Goal: Find contact information: Find contact information

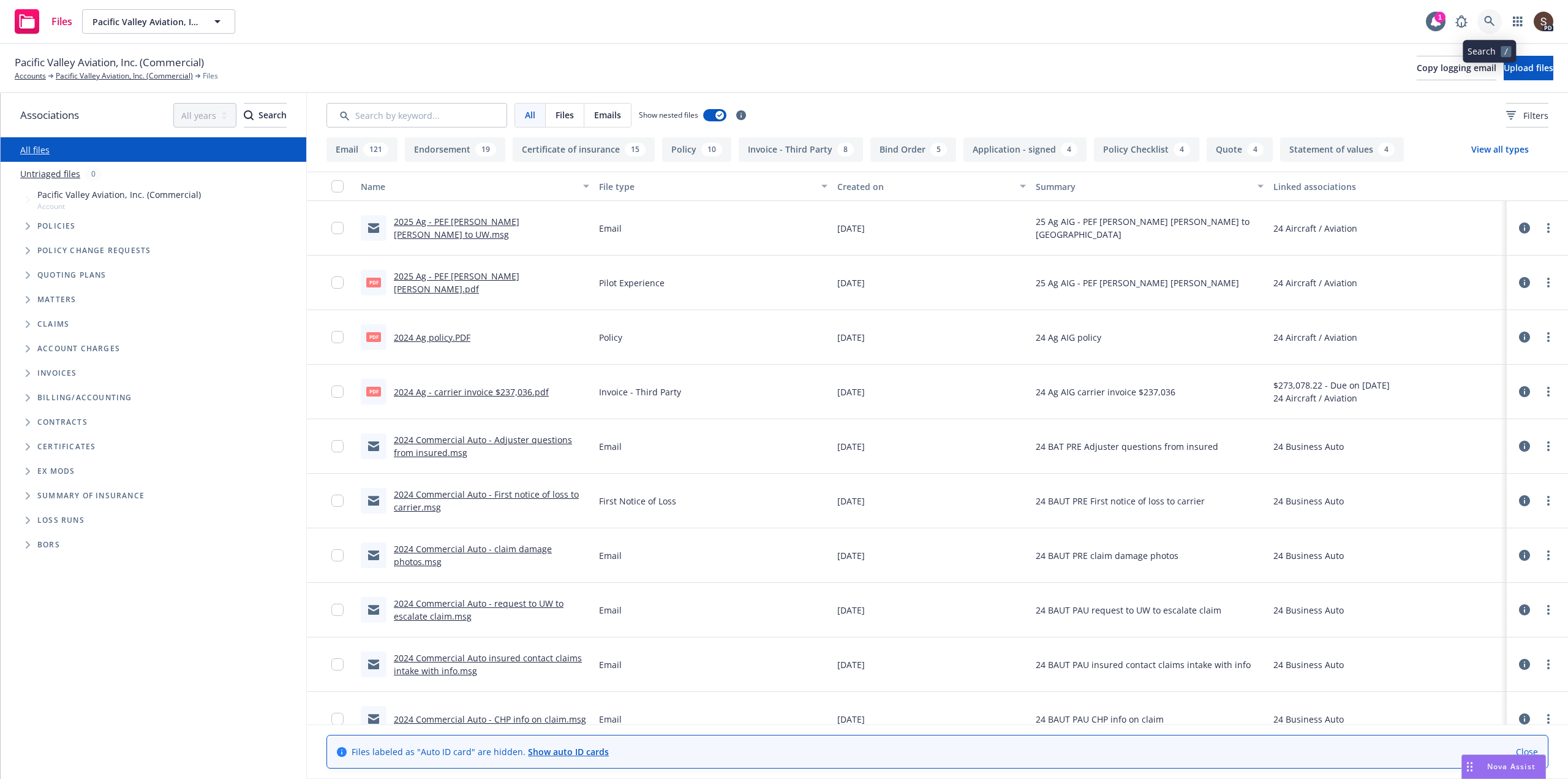
click at [1495, 15] on link at bounding box center [1490, 21] width 25 height 25
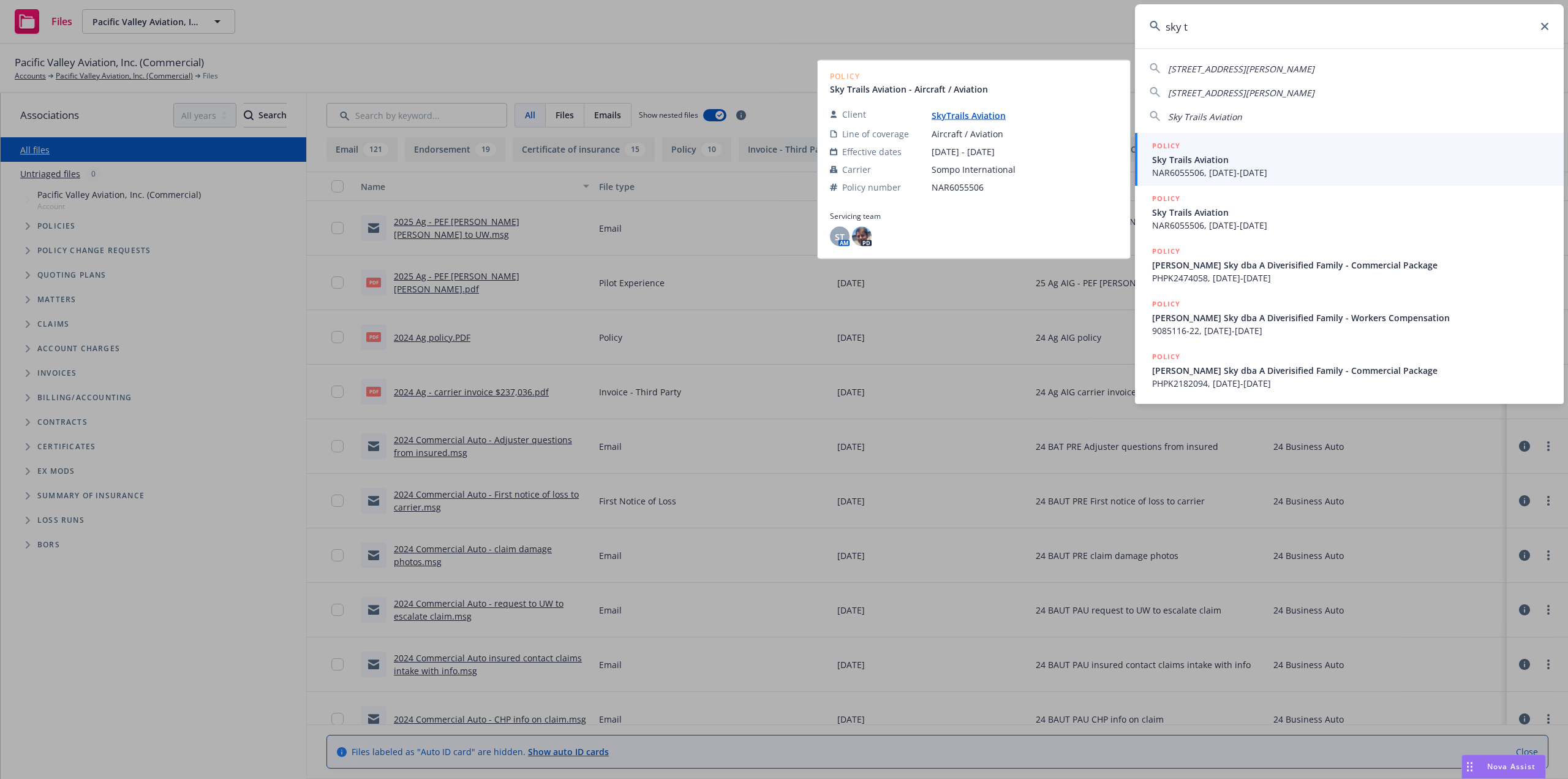
type input "sky t"
click at [1245, 158] on span "Sky Trails Aviation" at bounding box center [1351, 159] width 397 height 13
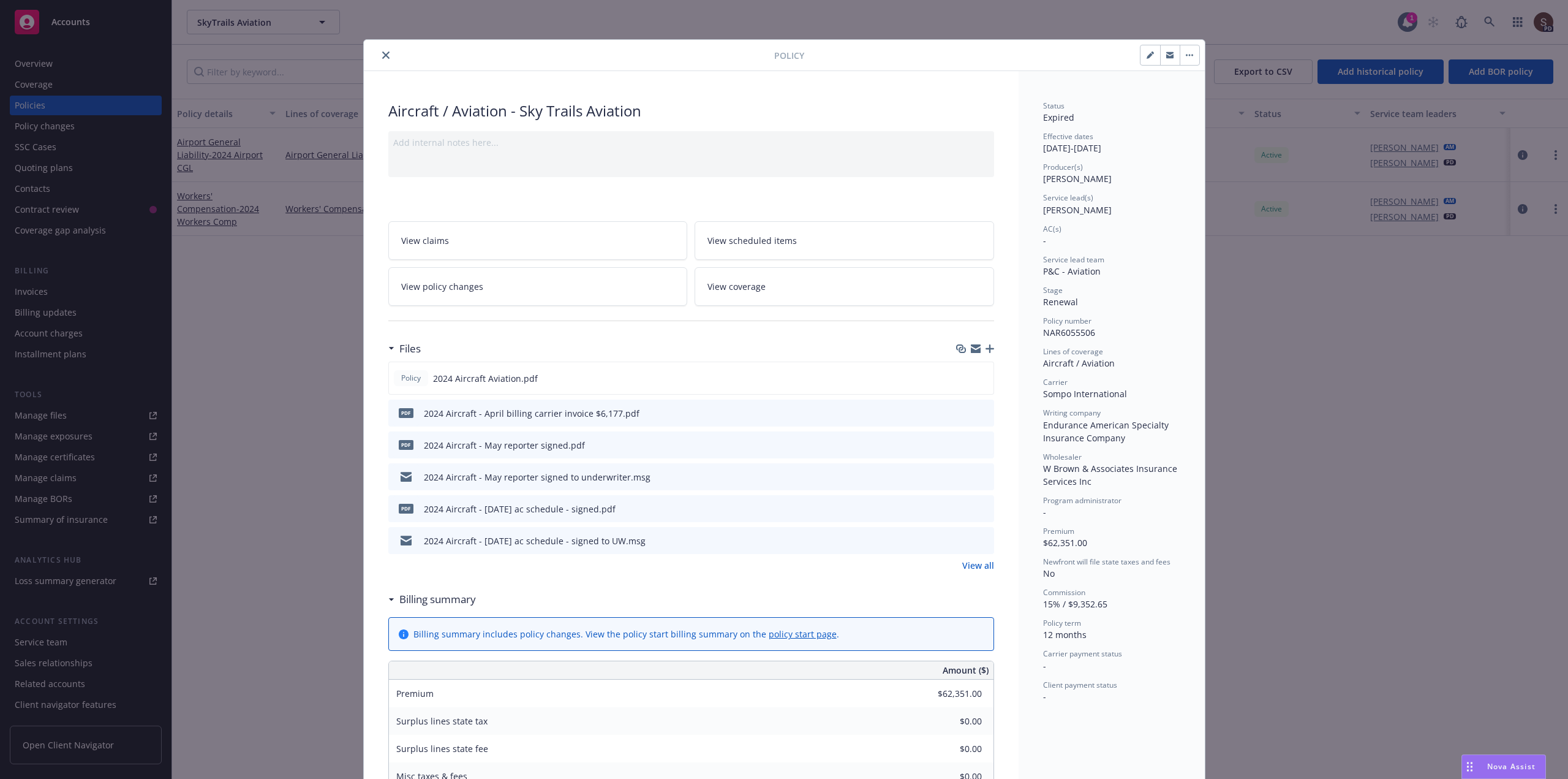
click at [382, 58] on icon "close" at bounding box center [386, 55] width 7 height 7
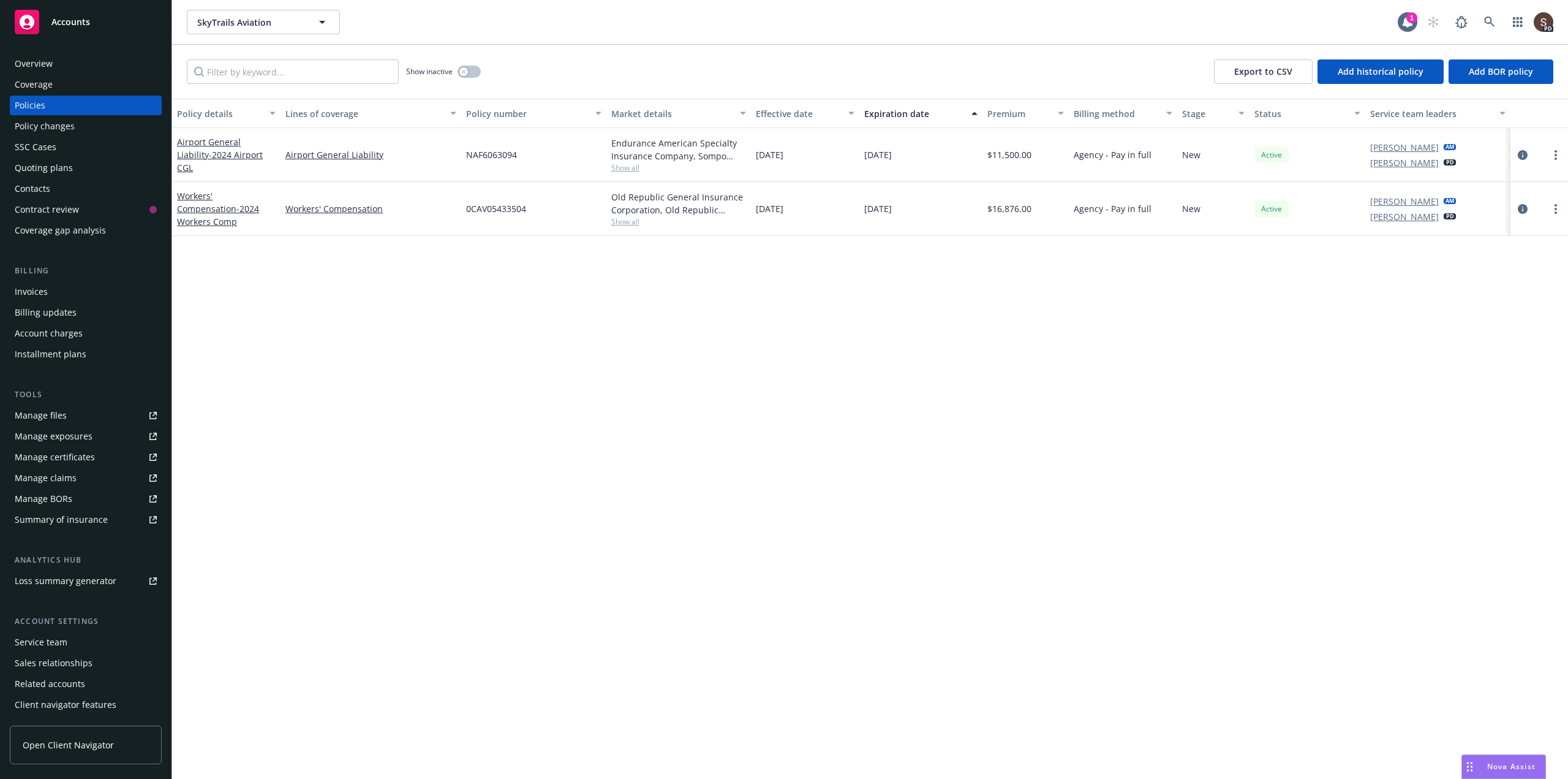
click at [46, 192] on div "Contacts" at bounding box center [32, 188] width 35 height 19
